Goal: Task Accomplishment & Management: Manage account settings

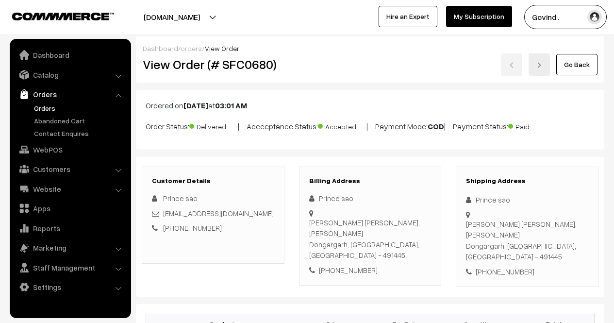
scroll to position [148, 0]
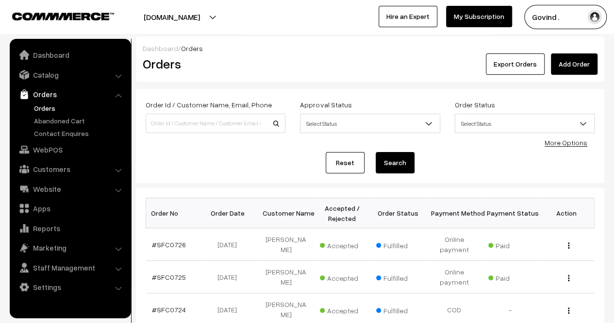
scroll to position [327, 0]
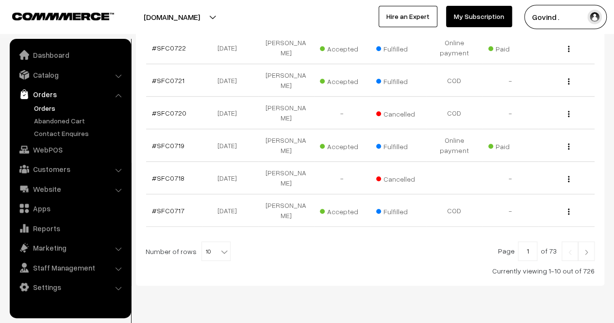
click at [220, 247] on b at bounding box center [224, 252] width 10 height 10
select select "100"
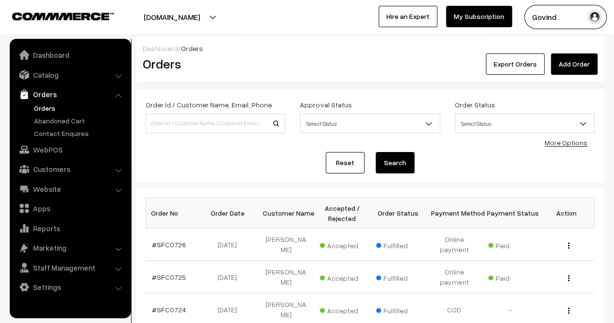
click at [555, 142] on link "More Options" at bounding box center [566, 142] width 43 height 8
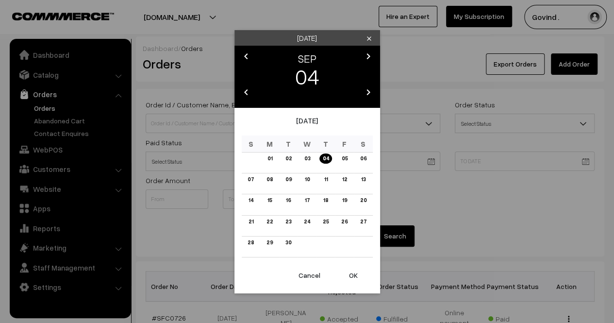
click at [249, 58] on icon "chevron_left" at bounding box center [246, 56] width 12 height 12
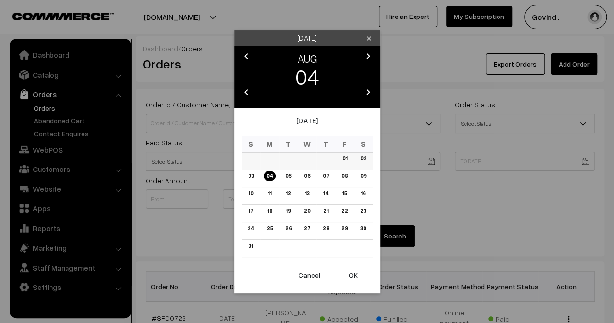
click at [343, 157] on link "01" at bounding box center [344, 158] width 11 height 10
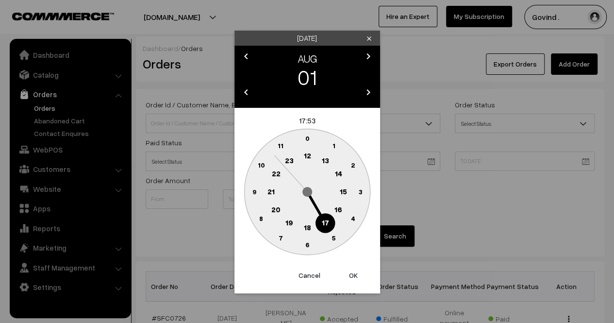
click at [306, 137] on text "0" at bounding box center [307, 138] width 4 height 8
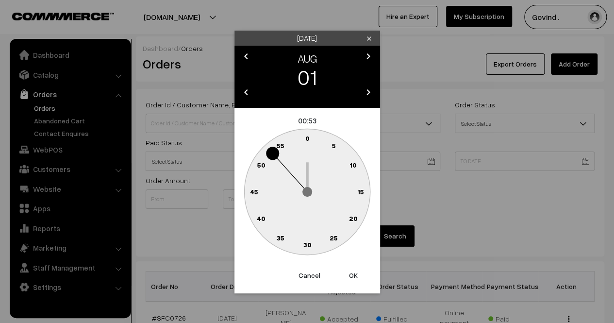
click at [306, 137] on text "0" at bounding box center [307, 138] width 4 height 8
type input "[DATE] 00:00"
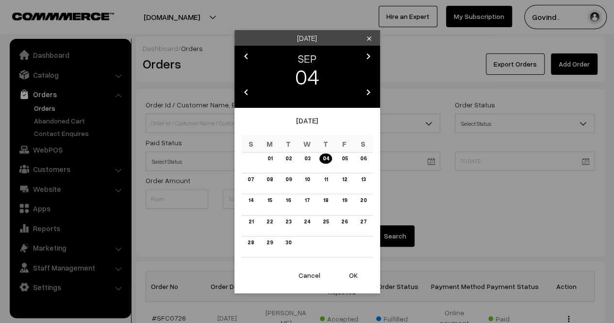
click at [245, 58] on icon "chevron_left" at bounding box center [246, 56] width 12 height 12
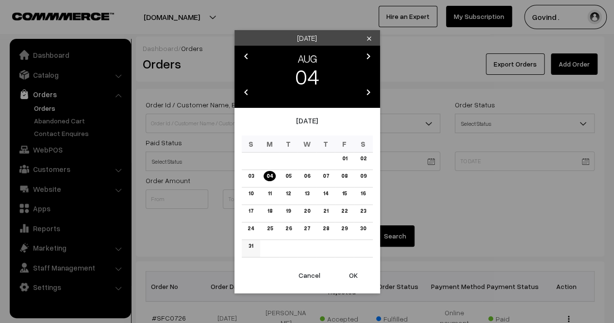
click at [249, 246] on link "31" at bounding box center [251, 246] width 10 height 10
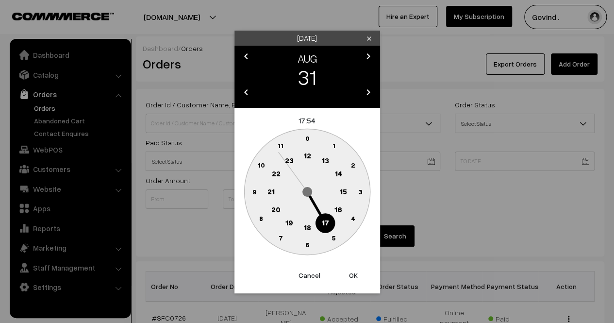
click at [288, 160] on text "23" at bounding box center [288, 159] width 9 height 9
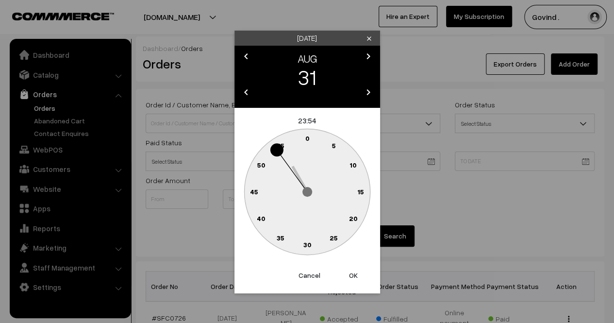
click at [303, 138] on circle at bounding box center [301, 139] width 13 height 13
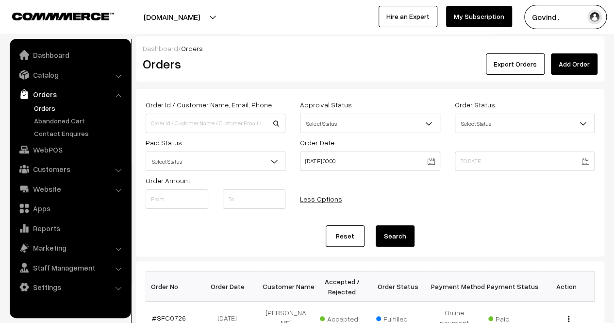
type input "[DATE] 23:59"
click at [403, 239] on button "Search" at bounding box center [395, 235] width 39 height 21
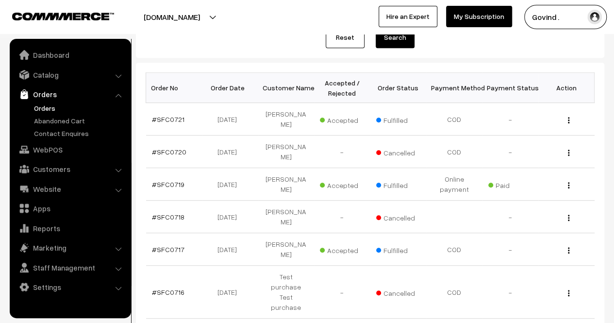
scroll to position [400, 0]
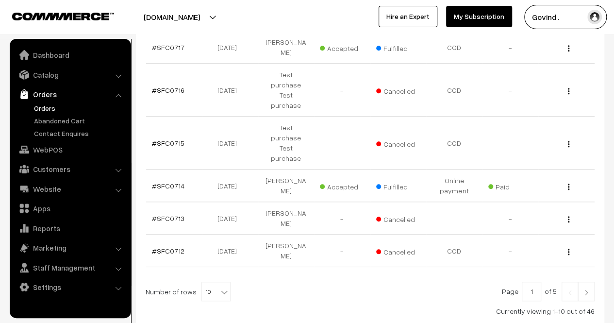
click at [221, 287] on b at bounding box center [224, 292] width 10 height 10
select select "50"
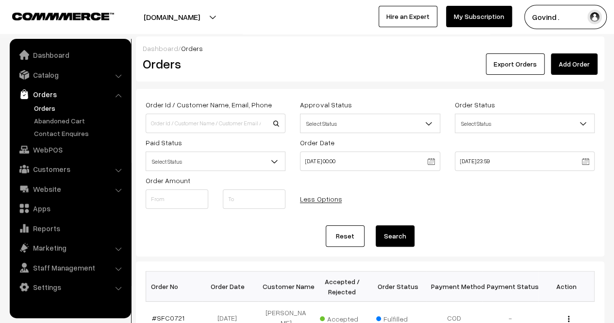
scroll to position [1502, 0]
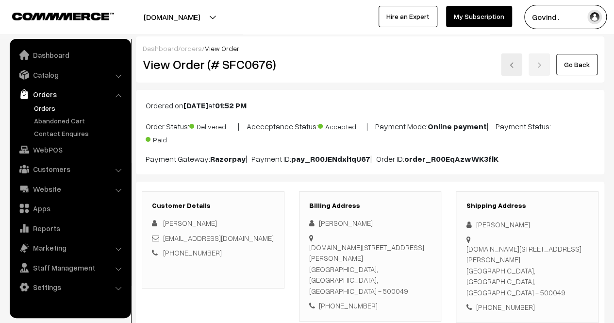
click at [613, 48] on html "Thank you for showing interest. Our team will call you shortly. Close shopforco…" at bounding box center [307, 161] width 614 height 323
